Goal: Task Accomplishment & Management: Use online tool/utility

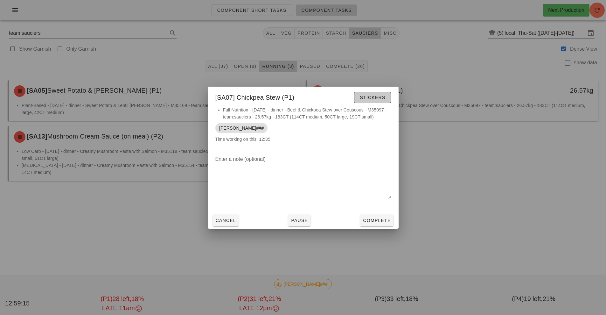
click at [372, 97] on span "Stickers" at bounding box center [372, 97] width 26 height 5
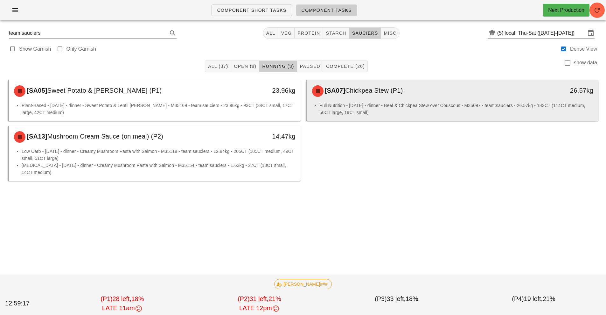
click at [386, 99] on div "[SA07] Chickpea Stew (P1)" at bounding box center [416, 90] width 217 height 19
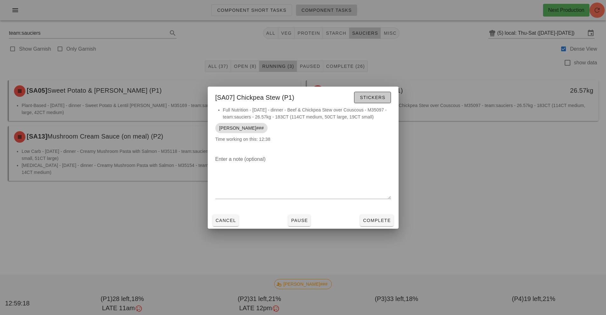
click at [368, 97] on span "Stickers" at bounding box center [372, 97] width 26 height 5
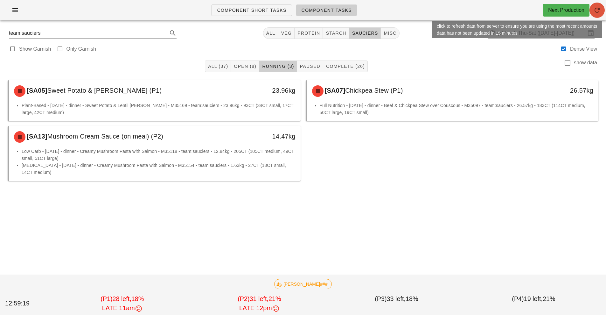
click at [599, 10] on icon "button" at bounding box center [597, 10] width 8 height 8
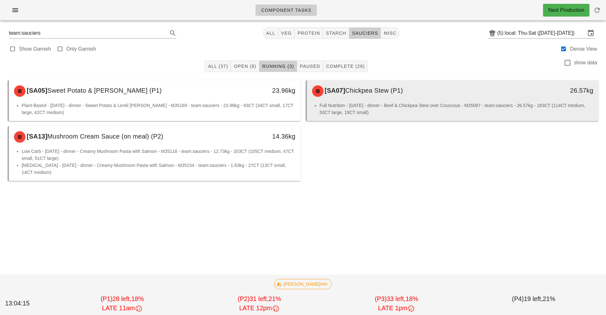
click at [396, 102] on li "Full Nutrition - [DATE] - dinner - Beef & Chickpea Stew over Couscous - M35097 …" at bounding box center [457, 109] width 274 height 14
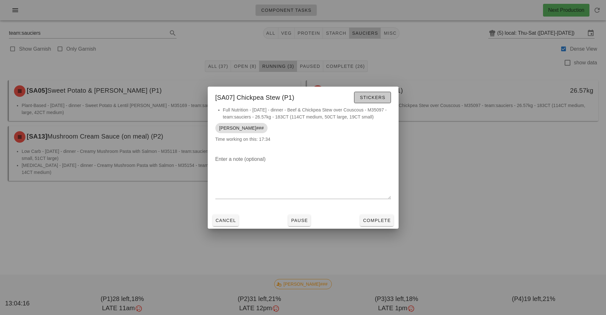
click at [373, 98] on span "Stickers" at bounding box center [372, 97] width 26 height 5
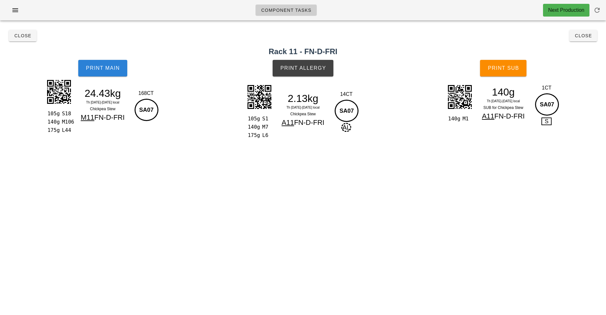
click at [107, 71] on button "Print Main" at bounding box center [102, 68] width 49 height 17
click at [303, 71] on button "Print Allergy" at bounding box center [303, 68] width 61 height 17
click at [94, 66] on span "Print Main" at bounding box center [103, 68] width 34 height 6
click at [508, 72] on button "Print Sub" at bounding box center [503, 68] width 46 height 17
click at [17, 37] on span "Close" at bounding box center [22, 35] width 17 height 5
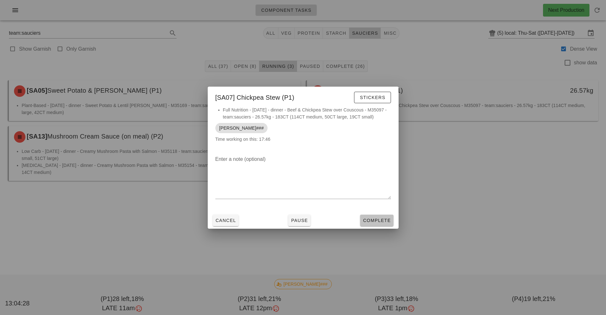
click at [380, 222] on span "Complete" at bounding box center [377, 220] width 28 height 5
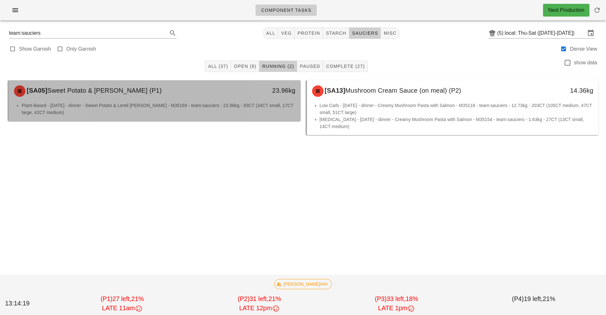
click at [228, 101] on div "[SA05] Sweet Potato & Lentil [PERSON_NAME] (P1) 23.96kg" at bounding box center [155, 91] width 292 height 22
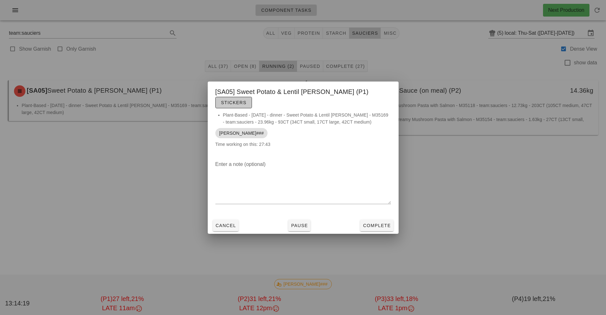
click at [247, 100] on span "Stickers" at bounding box center [234, 102] width 26 height 5
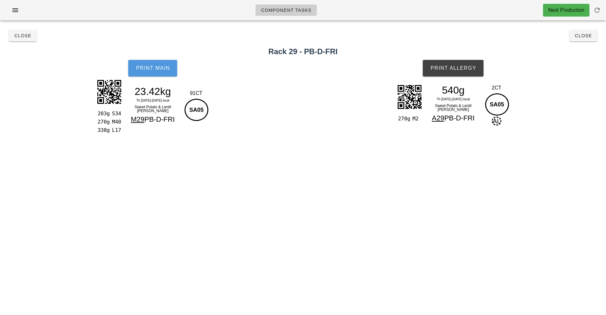
click at [154, 70] on span "Print Main" at bounding box center [153, 68] width 34 height 6
click at [151, 62] on button "Print Main" at bounding box center [152, 68] width 49 height 17
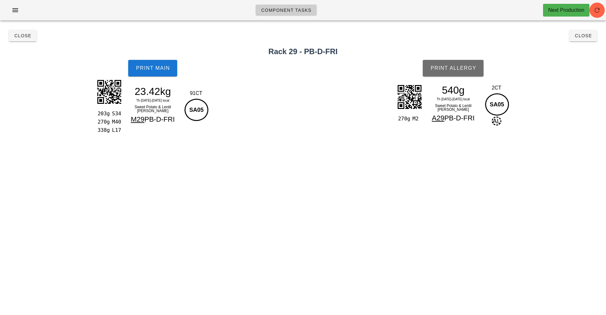
click at [455, 65] on span "Print Allergy" at bounding box center [453, 68] width 46 height 6
click at [20, 36] on span "Close" at bounding box center [22, 35] width 17 height 5
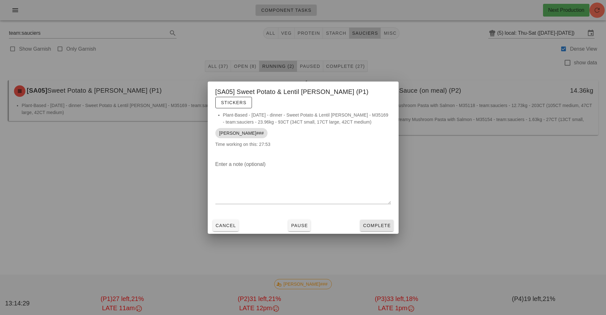
click at [372, 223] on span "Complete" at bounding box center [377, 225] width 28 height 5
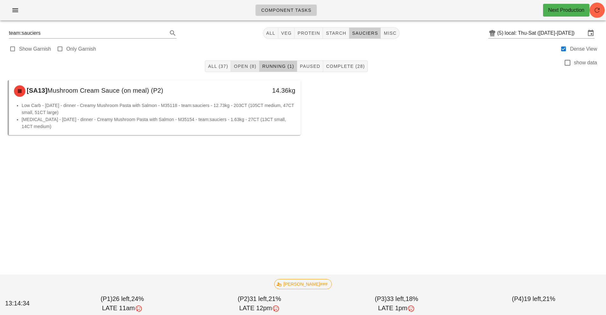
click at [242, 66] on span "Open (8)" at bounding box center [245, 66] width 23 height 5
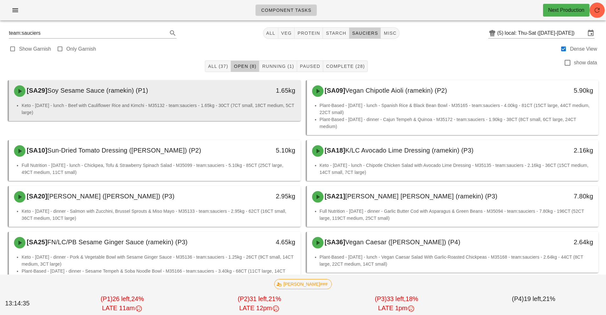
click at [233, 96] on div "1.65kg" at bounding box center [263, 90] width 72 height 19
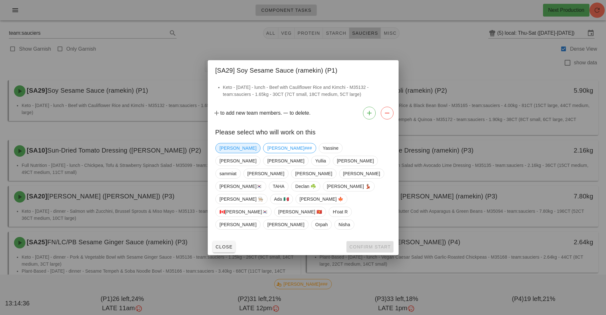
click at [225, 153] on span "[PERSON_NAME]" at bounding box center [238, 148] width 37 height 10
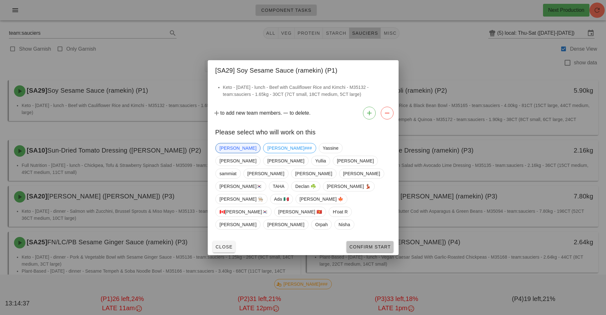
click at [362, 241] on button "Confirm Start" at bounding box center [369, 246] width 47 height 11
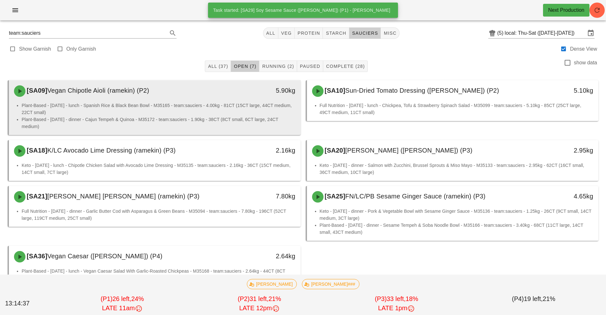
click at [193, 107] on li "Plant-Based - [DATE] - lunch - Spanish Rice & Black Bean Bowl - M35165 - team:s…" at bounding box center [159, 109] width 274 height 14
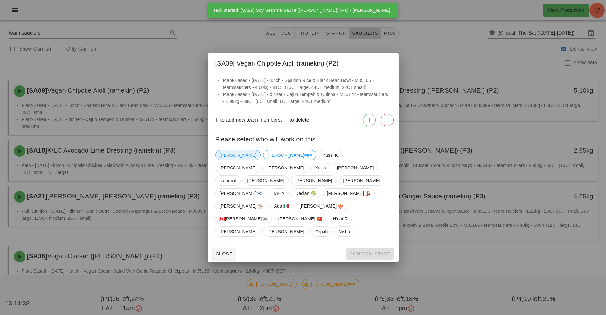
click at [224, 160] on span "[PERSON_NAME]" at bounding box center [238, 155] width 37 height 10
click at [364, 248] on button "Confirm Start" at bounding box center [369, 253] width 47 height 11
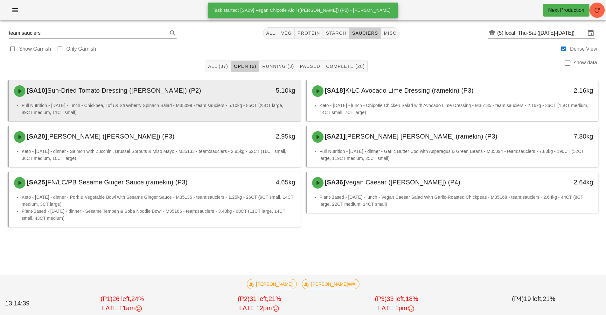
click at [215, 103] on li "Full Nutrition - [DATE] - lunch - Chickpea, Tofu & Strawberry Spinach Salad - M…" at bounding box center [159, 109] width 274 height 14
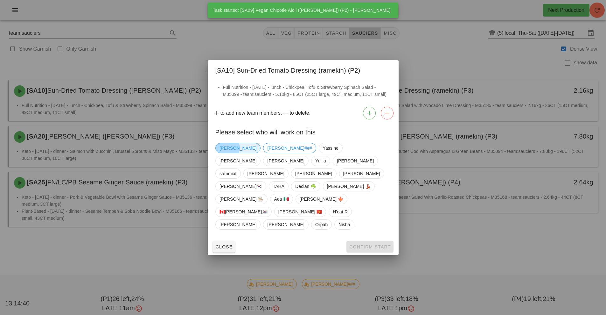
click at [226, 153] on span "[PERSON_NAME]" at bounding box center [238, 148] width 37 height 10
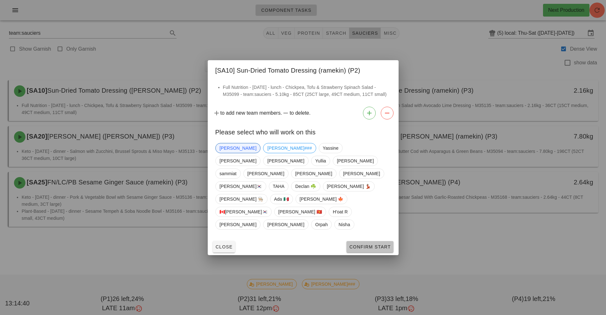
click at [365, 241] on button "Confirm Start" at bounding box center [369, 246] width 47 height 11
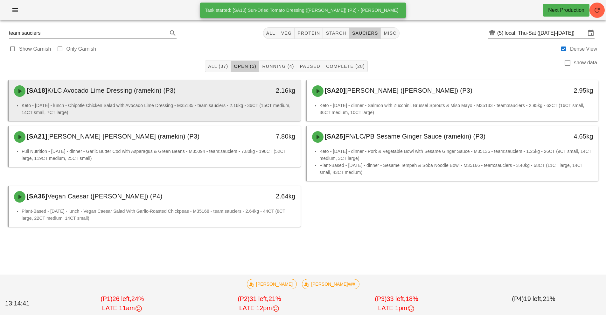
click at [194, 102] on li "Keto - [DATE] - lunch - Chipotle Chicken Salad with Avocado Lime Dressing - M35…" at bounding box center [159, 109] width 274 height 14
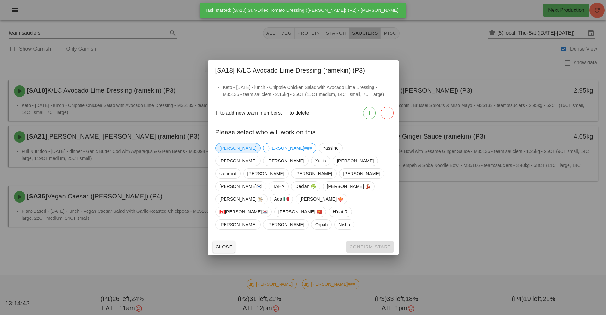
click at [221, 153] on span "[PERSON_NAME]" at bounding box center [238, 148] width 37 height 10
click at [363, 244] on span "Confirm Start" at bounding box center [370, 246] width 42 height 5
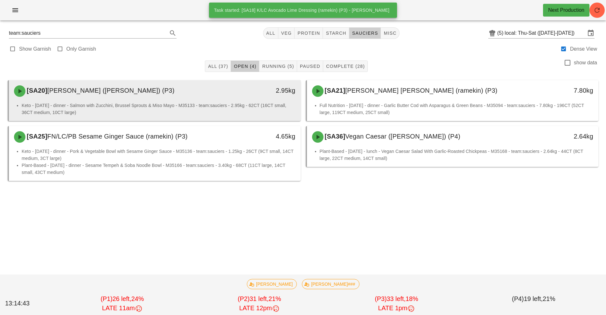
click at [205, 102] on li "Keto - [DATE] - dinner - Salmon with Zucchini, Brussel Sprouts & Miso Mayo - M3…" at bounding box center [159, 109] width 274 height 14
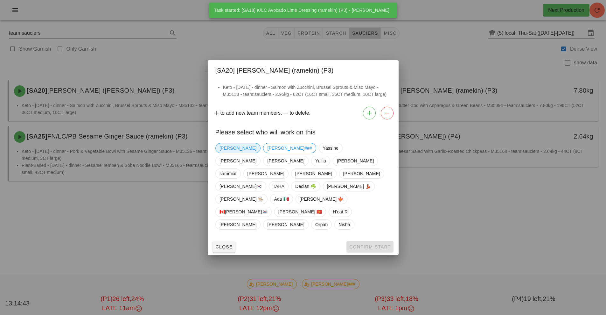
click at [222, 153] on span "[PERSON_NAME]" at bounding box center [238, 148] width 37 height 10
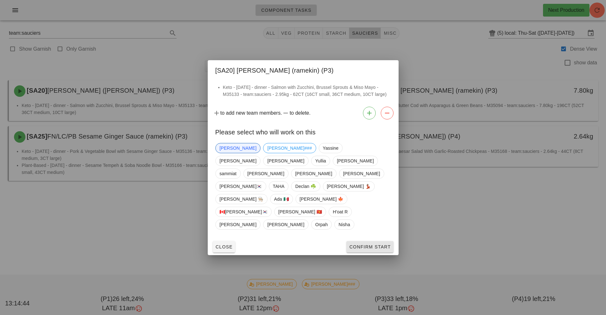
click at [361, 244] on span "Confirm Start" at bounding box center [370, 246] width 42 height 5
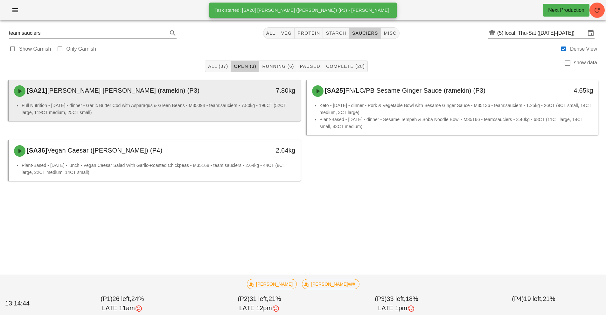
click at [202, 97] on div "[SA21] [PERSON_NAME] [PERSON_NAME] (ramekin) (P3)" at bounding box center [118, 90] width 217 height 19
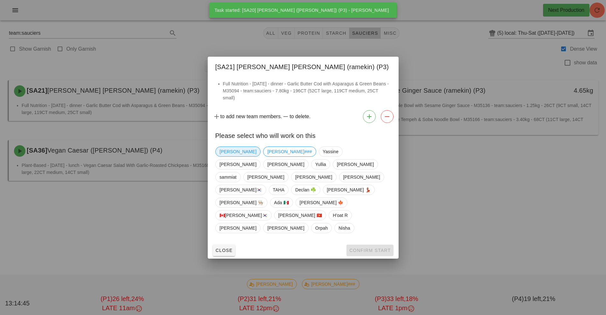
click at [227, 156] on span "[PERSON_NAME]" at bounding box center [238, 152] width 37 height 10
click at [369, 248] on span "Confirm Start" at bounding box center [370, 250] width 42 height 5
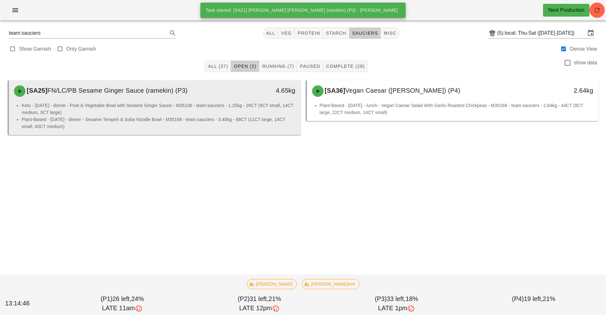
click at [186, 96] on div "[SA25] FN/LC/PB Sesame Ginger Sauce (ramekin) (P3)" at bounding box center [118, 90] width 217 height 19
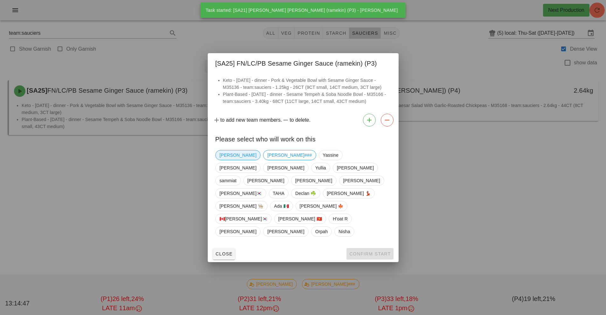
click at [222, 160] on span "[PERSON_NAME]" at bounding box center [238, 155] width 37 height 10
click at [373, 251] on span "Confirm Start" at bounding box center [370, 253] width 42 height 5
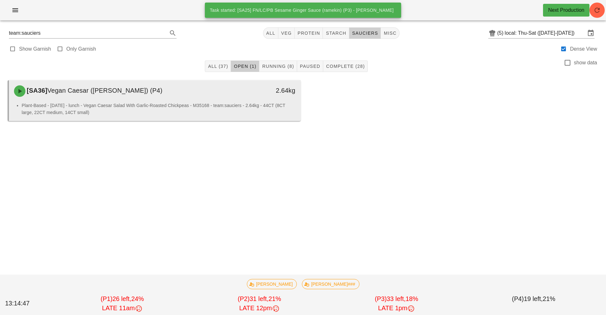
click at [195, 96] on div "[SA36] Vegan Caesar ([PERSON_NAME]) (P4)" at bounding box center [118, 90] width 217 height 19
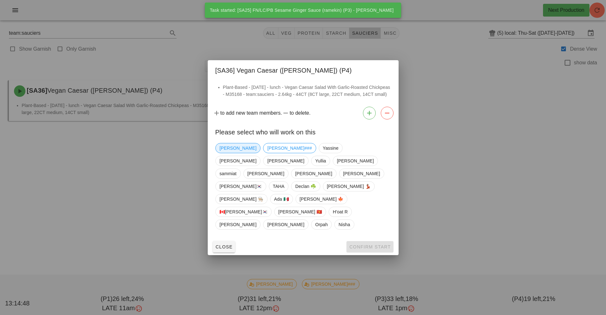
click at [223, 153] on span "[PERSON_NAME]" at bounding box center [238, 148] width 37 height 10
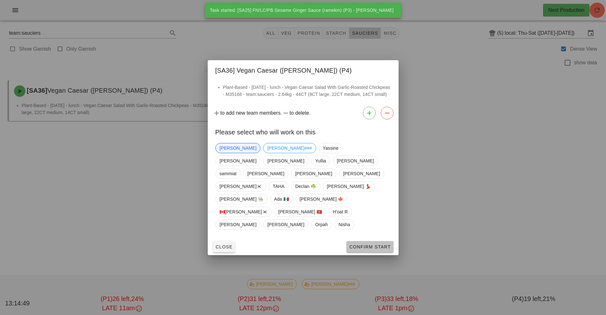
click at [370, 244] on span "Confirm Start" at bounding box center [370, 246] width 42 height 5
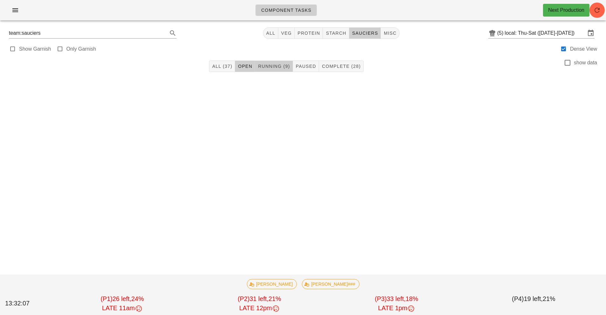
click at [273, 67] on span "Running (9)" at bounding box center [274, 66] width 32 height 5
